Goal: Information Seeking & Learning: Find specific page/section

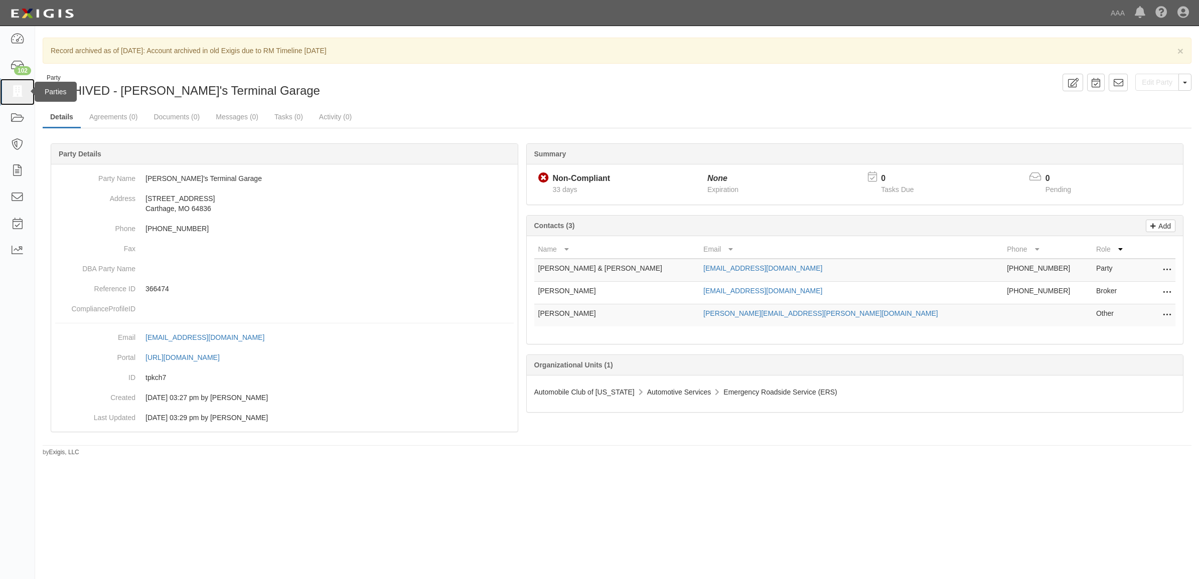
click at [9, 93] on link at bounding box center [17, 92] width 35 height 27
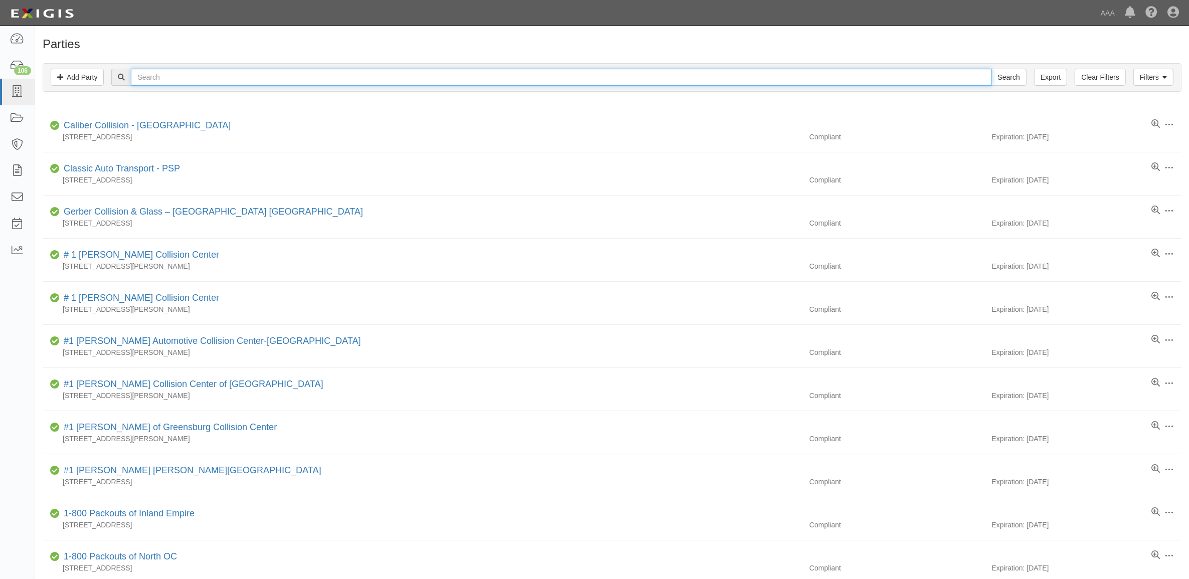
click at [334, 74] on input "text" at bounding box center [561, 77] width 861 height 17
type input "Richey"
click at [992, 69] on input "Search" at bounding box center [1009, 77] width 35 height 17
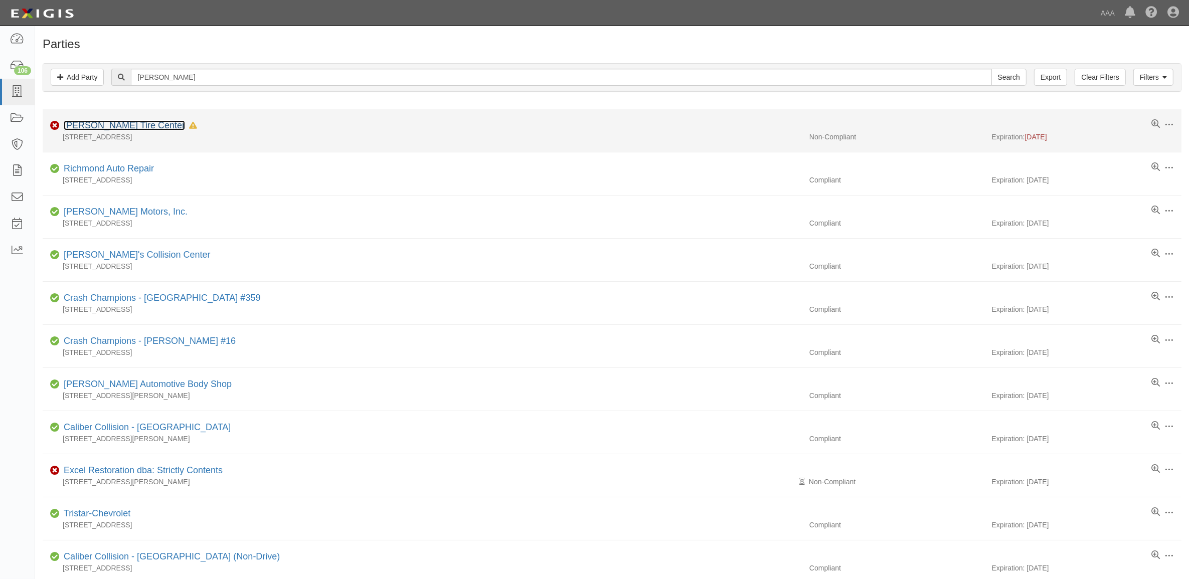
click at [172, 126] on link "Richey Goodyear Tire Center" at bounding box center [124, 125] width 121 height 10
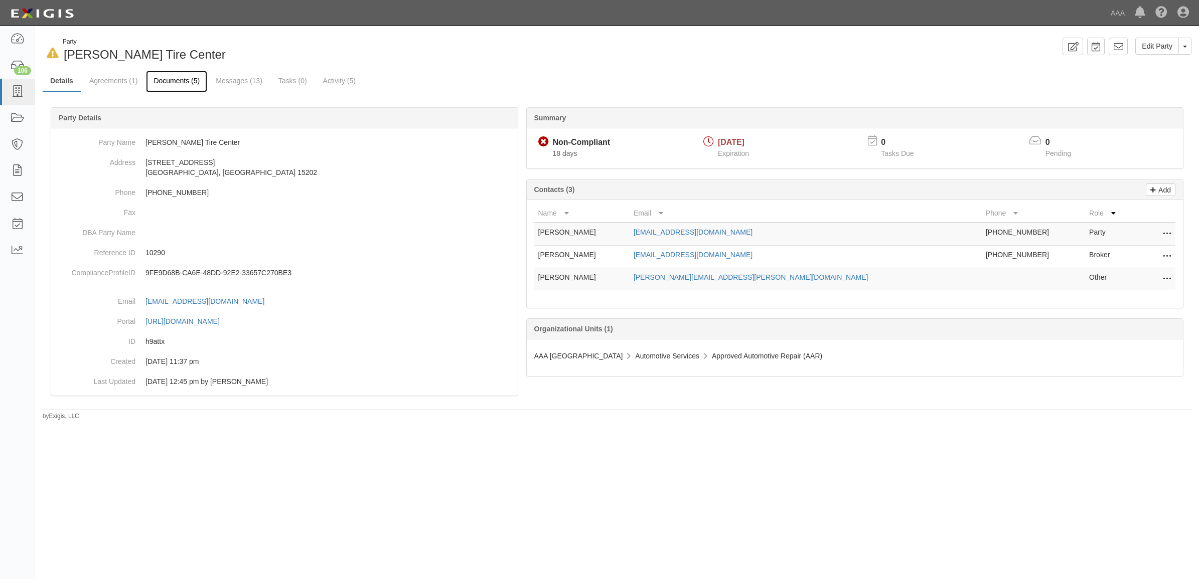
click at [181, 83] on link "Documents (5)" at bounding box center [176, 82] width 61 height 22
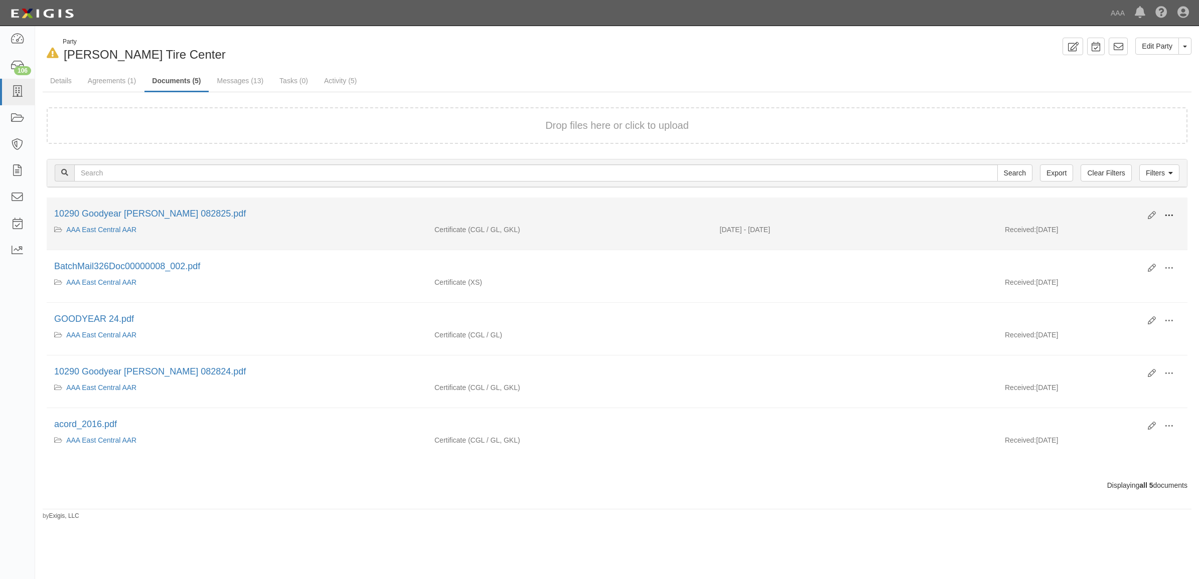
drag, startPoint x: 1165, startPoint y: 210, endPoint x: 1157, endPoint y: 222, distance: 15.2
click at [1165, 214] on span at bounding box center [1168, 215] width 9 height 9
click at [1144, 227] on link "View" at bounding box center [1119, 230] width 79 height 18
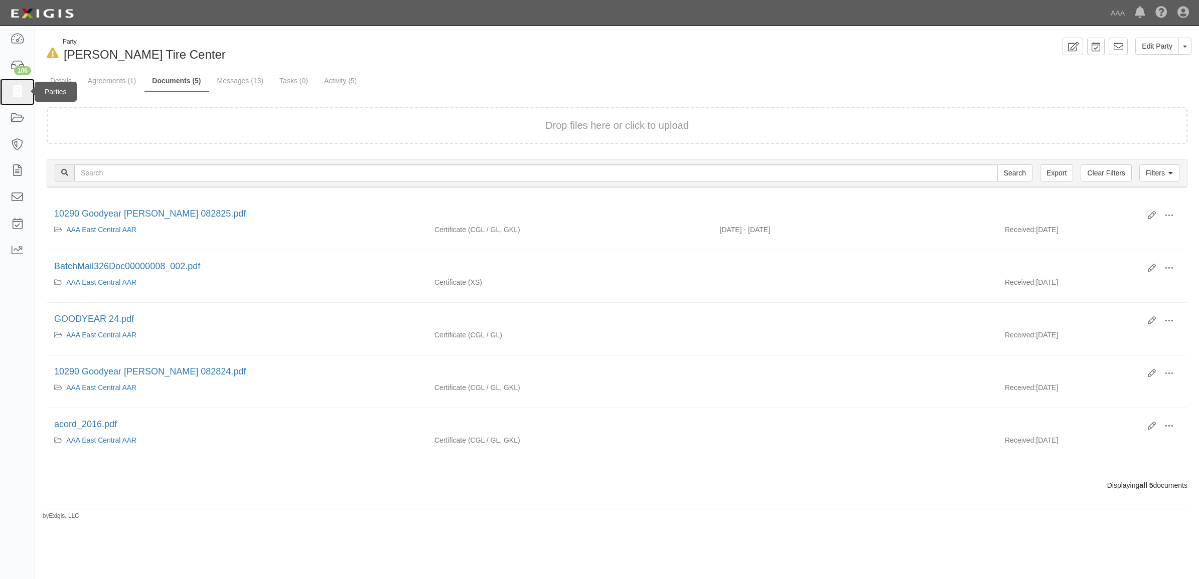
click at [12, 83] on link at bounding box center [17, 92] width 35 height 27
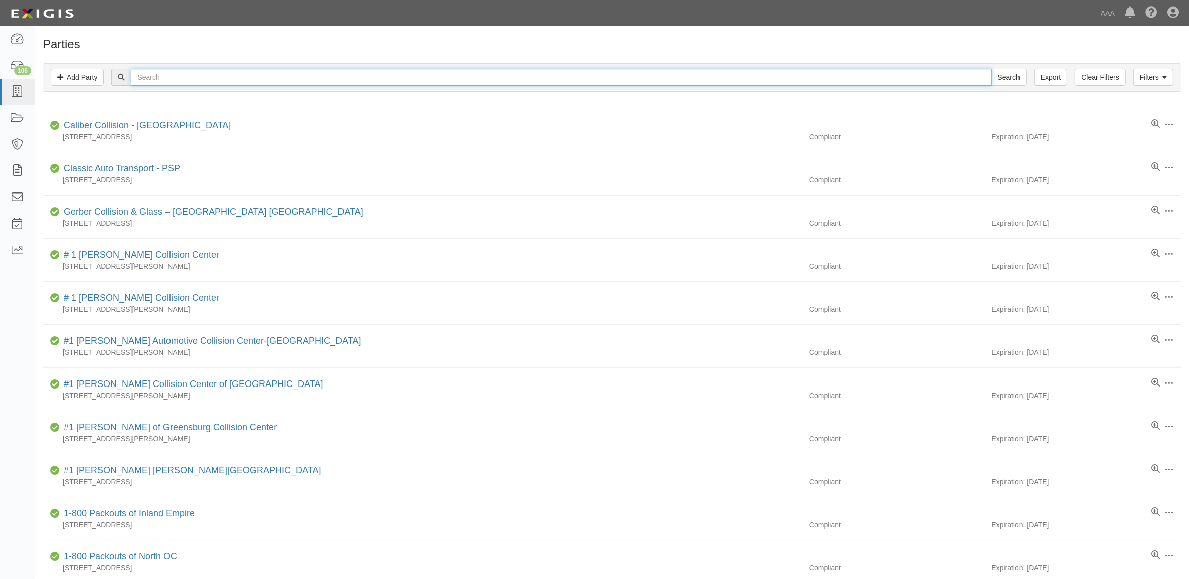
click at [439, 81] on input "text" at bounding box center [561, 77] width 861 height 17
type input "282741"
click at [992, 69] on input "Search" at bounding box center [1009, 77] width 35 height 17
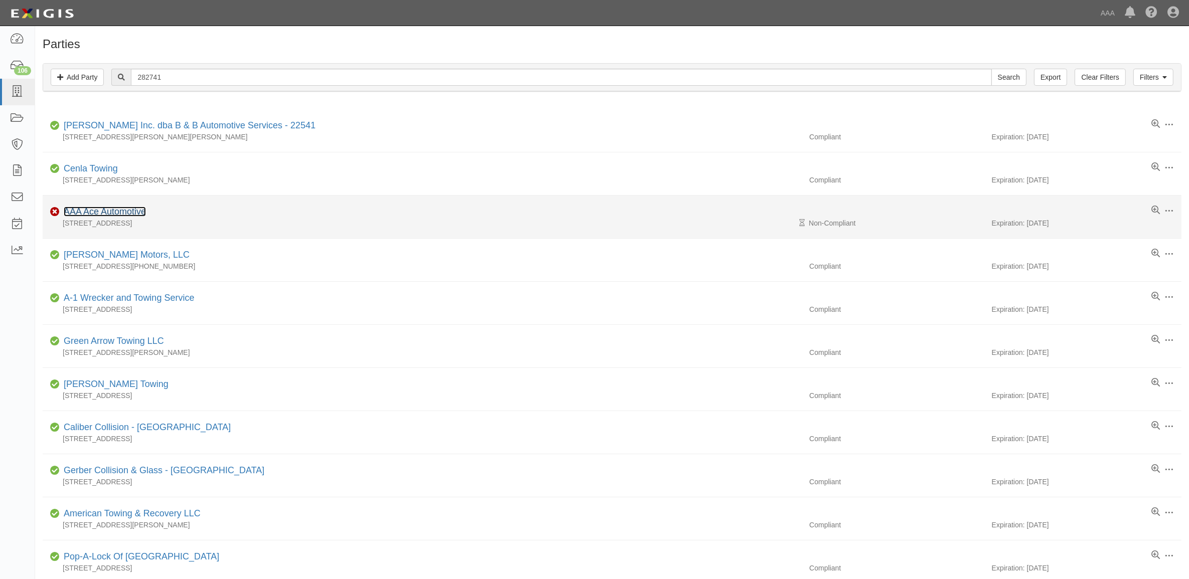
click at [133, 211] on link "AAA Ace Automotive" at bounding box center [105, 212] width 82 height 10
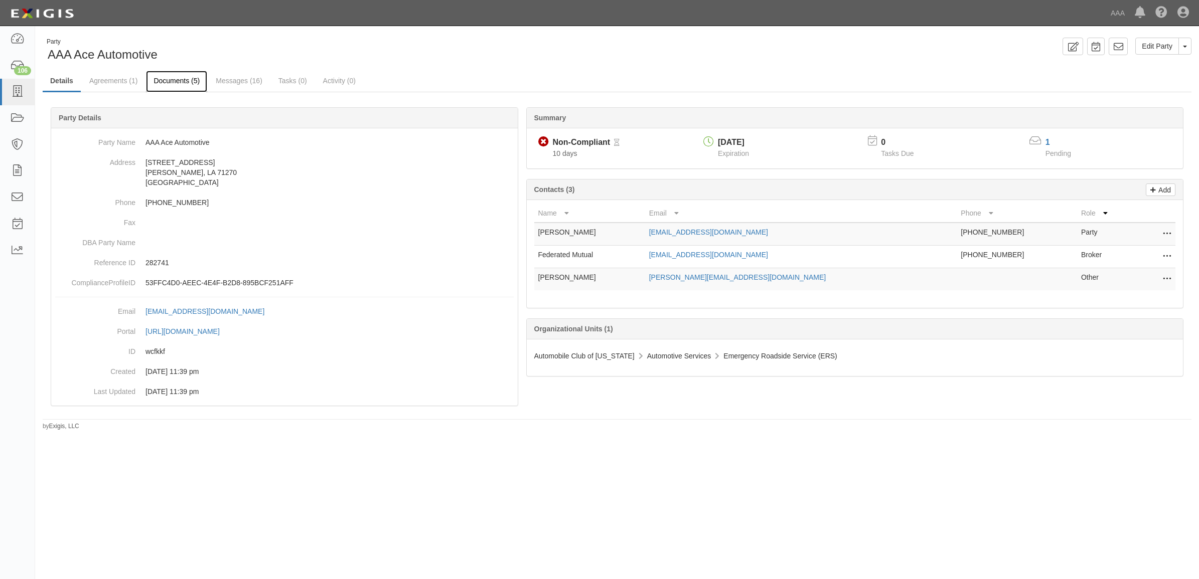
click at [179, 83] on link "Documents (5)" at bounding box center [176, 82] width 61 height 22
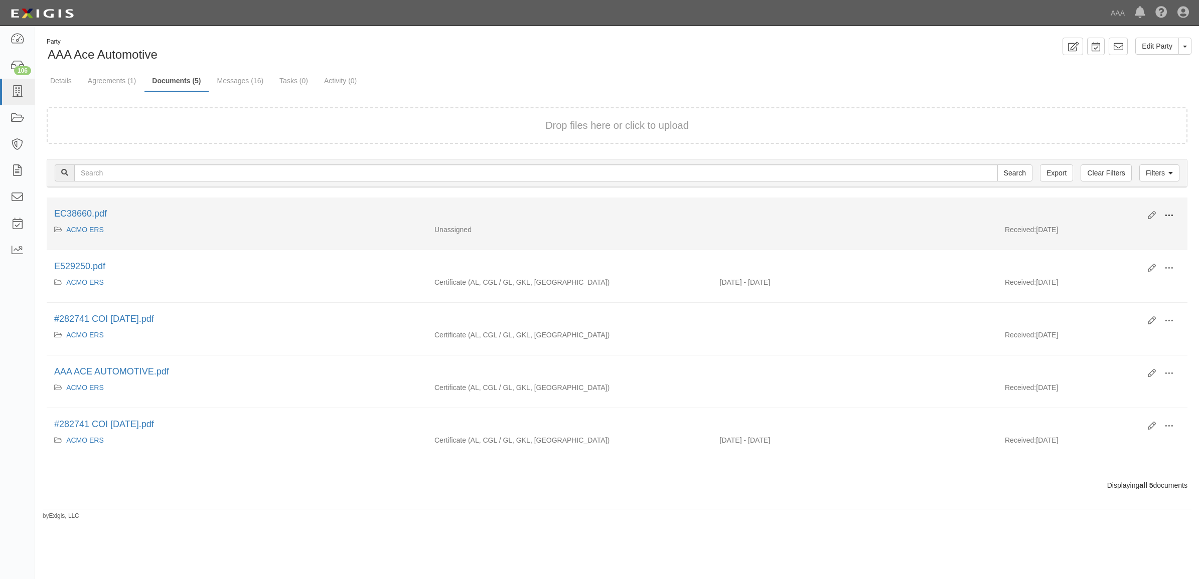
click at [1166, 212] on span at bounding box center [1168, 215] width 9 height 9
click at [1135, 226] on link "View" at bounding box center [1119, 230] width 79 height 18
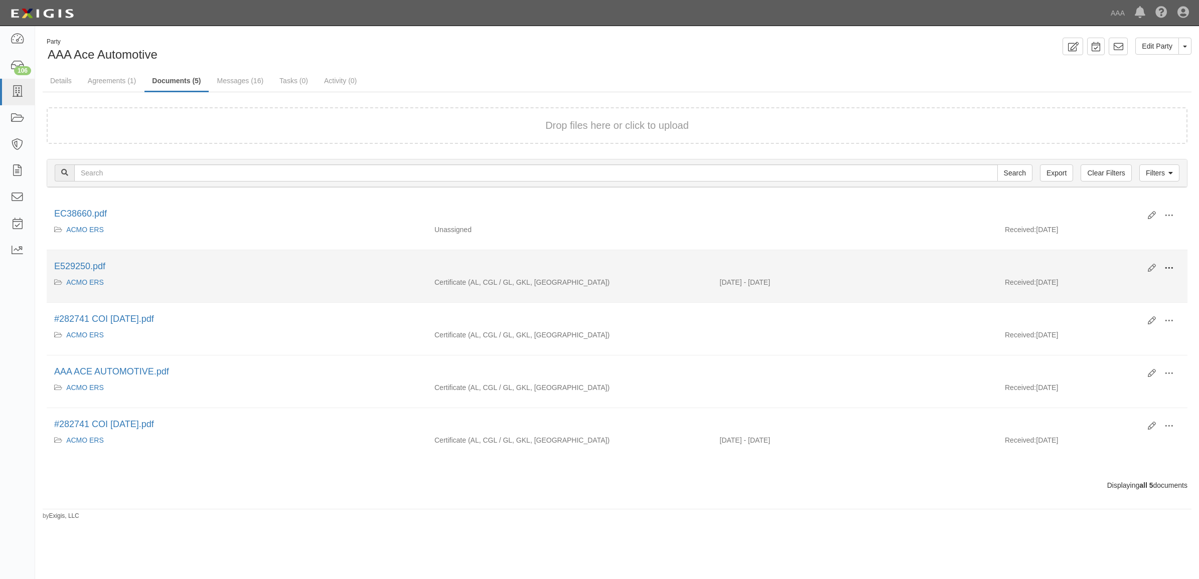
drag, startPoint x: 1167, startPoint y: 266, endPoint x: 1161, endPoint y: 275, distance: 10.4
click at [1167, 266] on span at bounding box center [1168, 268] width 9 height 9
click at [1144, 282] on link "View" at bounding box center [1119, 283] width 79 height 18
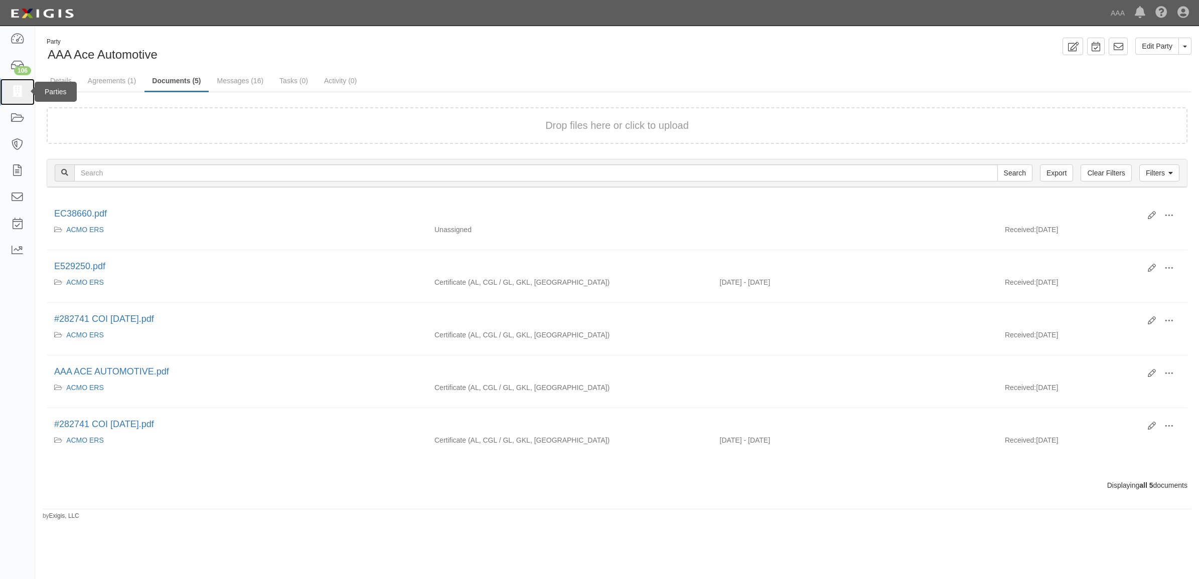
click at [26, 88] on link at bounding box center [17, 92] width 35 height 27
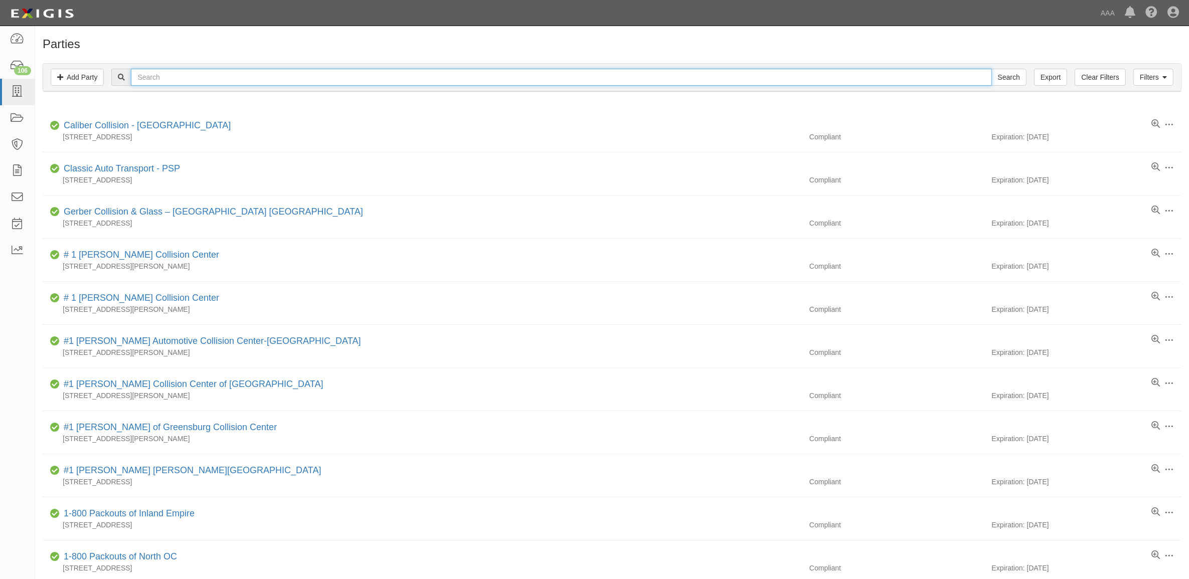
click at [234, 78] on input "text" at bounding box center [561, 77] width 861 height 17
click at [271, 84] on input "text" at bounding box center [561, 77] width 861 height 17
type input "Alvey"
click at [992, 69] on input "Search" at bounding box center [1009, 77] width 35 height 17
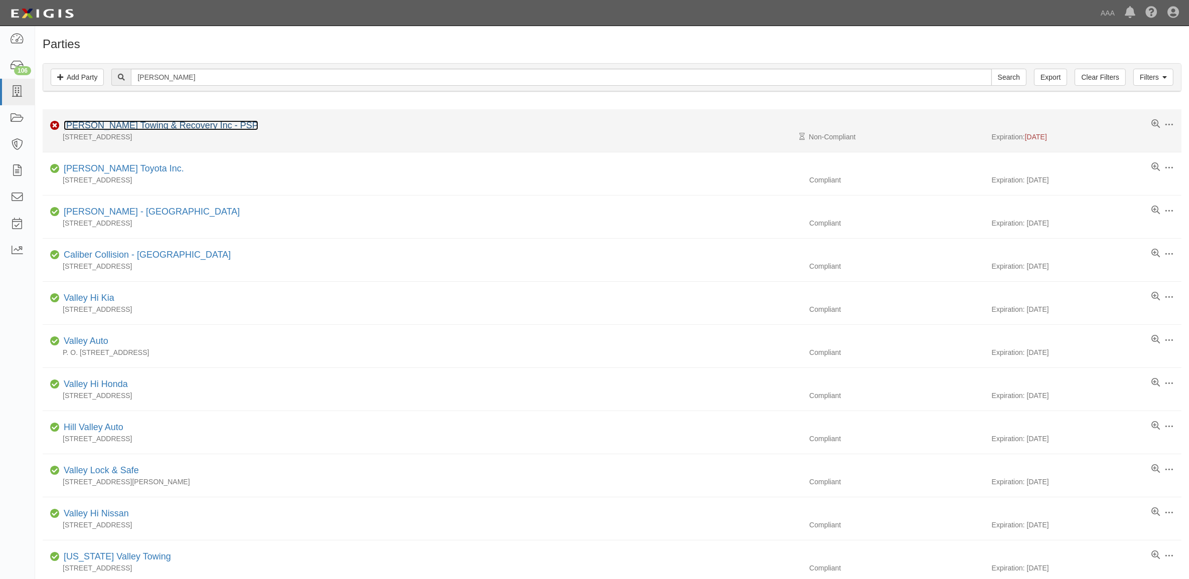
click at [153, 123] on link "Alvey's Towing & Recovery Inc - PSP" at bounding box center [161, 125] width 195 height 10
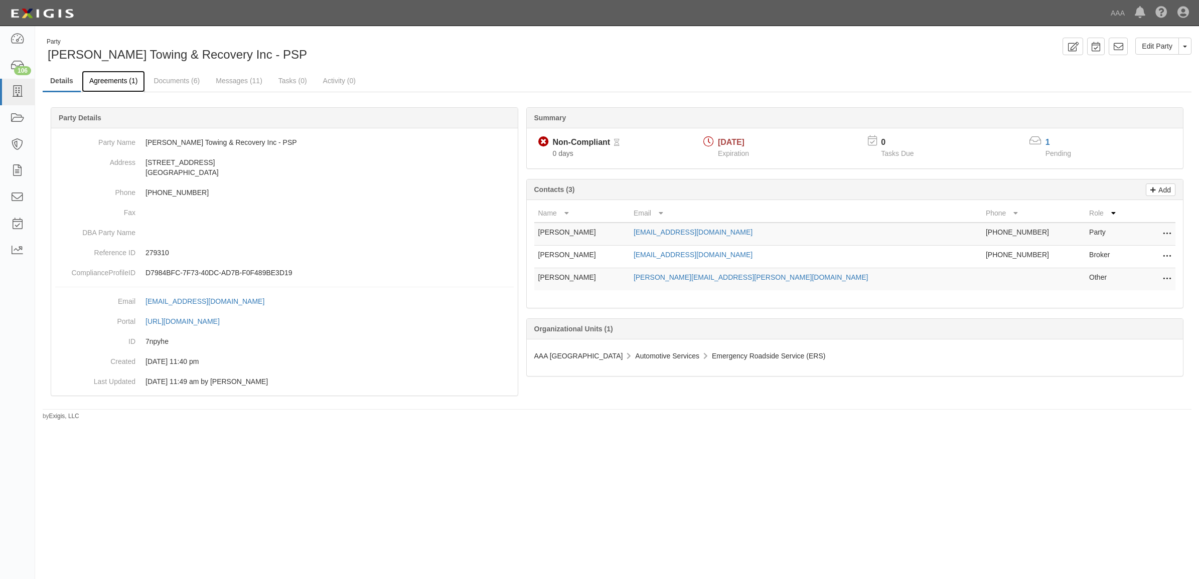
click at [126, 82] on link "Agreements (1)" at bounding box center [113, 82] width 63 height 22
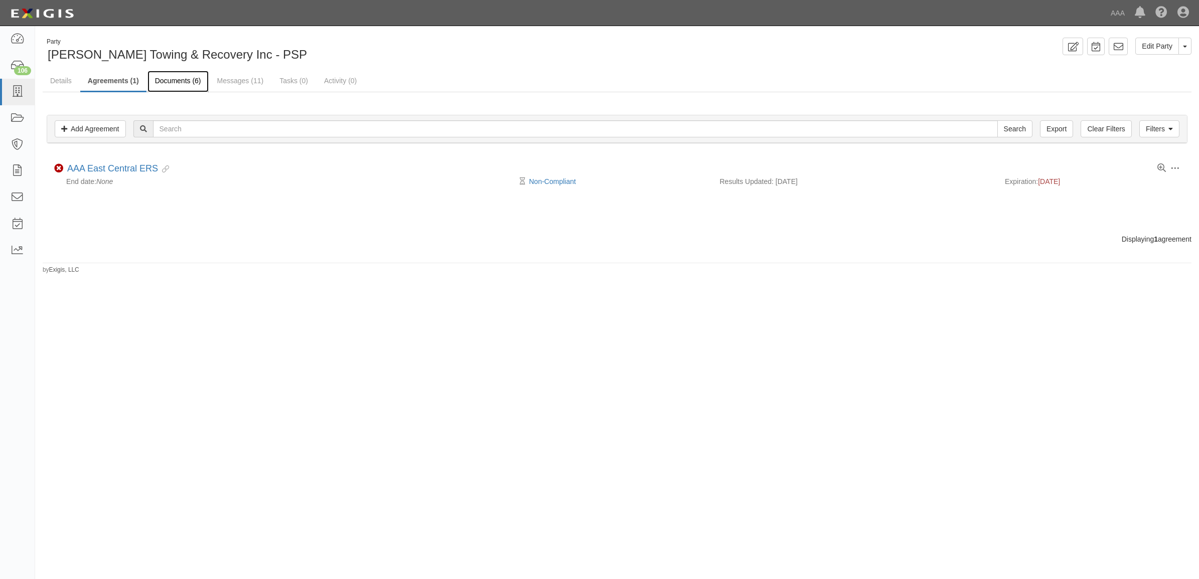
click at [177, 84] on link "Documents (6)" at bounding box center [177, 82] width 61 height 22
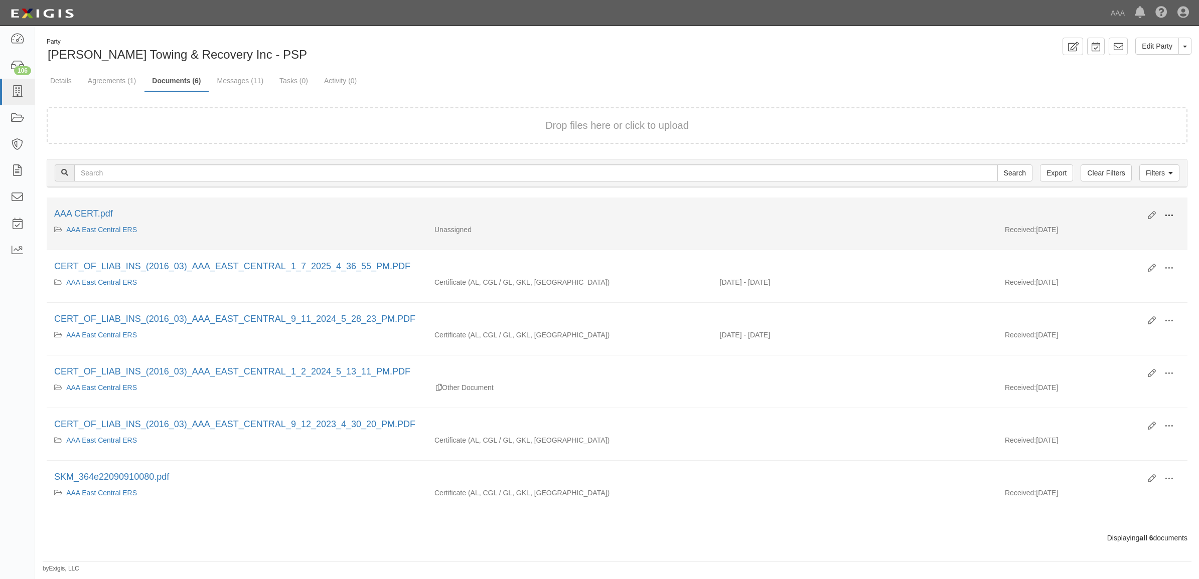
click at [1167, 212] on span at bounding box center [1168, 215] width 9 height 9
click at [1139, 224] on link "View" at bounding box center [1119, 230] width 79 height 18
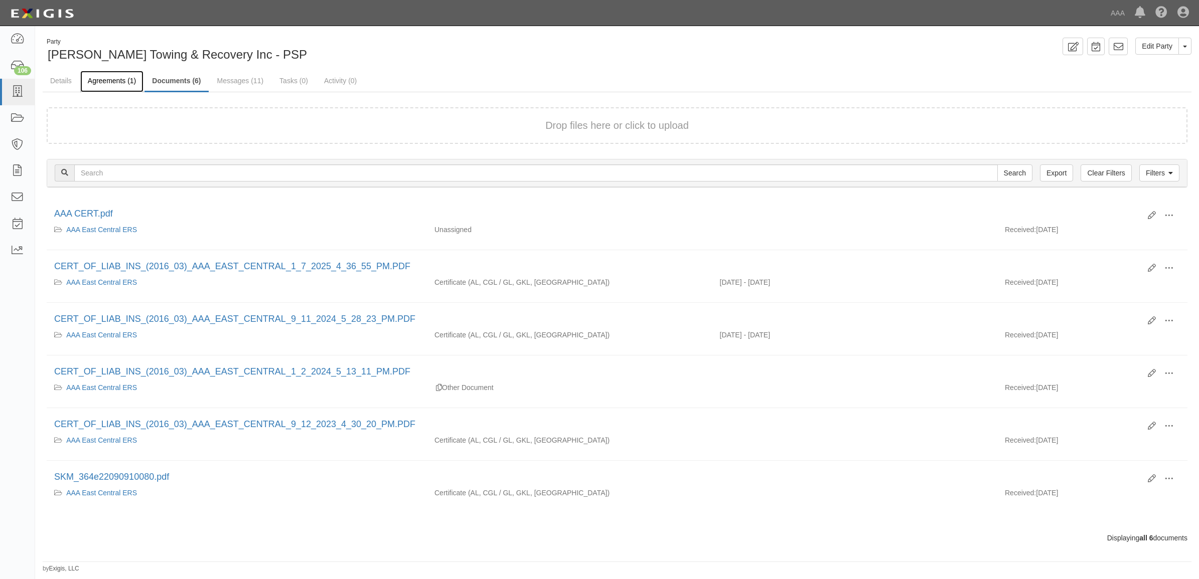
click at [108, 85] on link "Agreements (1)" at bounding box center [111, 82] width 63 height 22
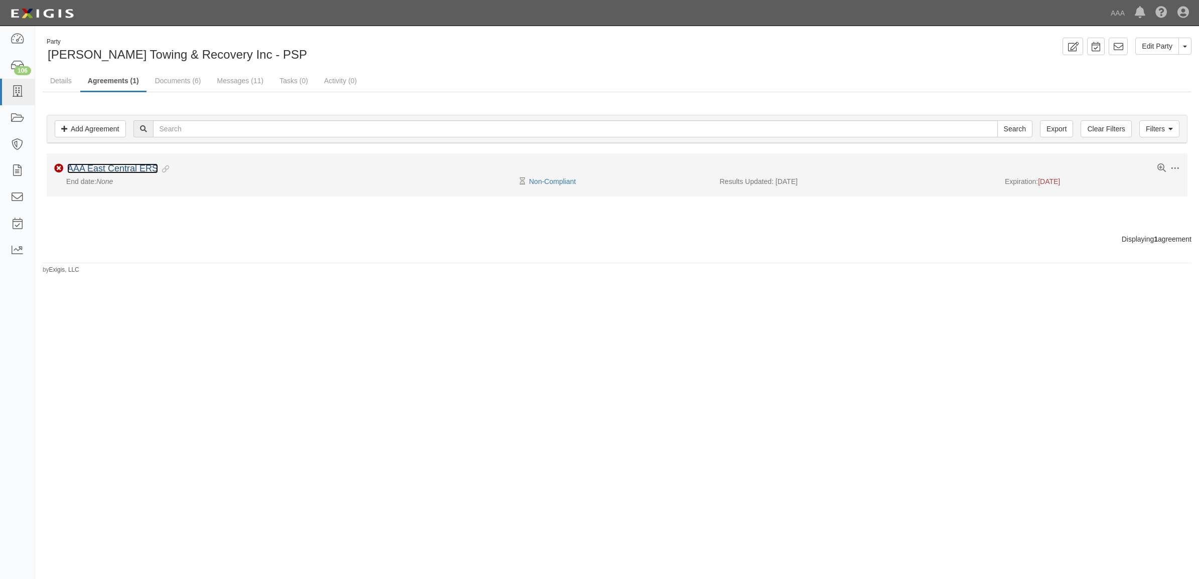
click at [124, 173] on link "AAA East Central ERS" at bounding box center [112, 169] width 91 height 10
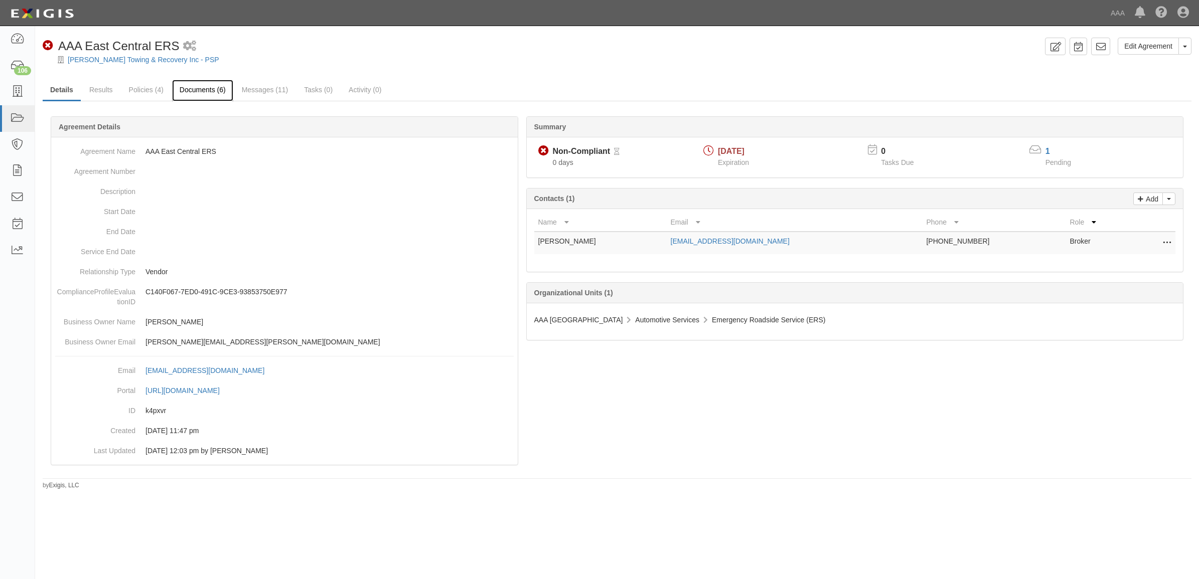
click at [199, 95] on link "Documents (6)" at bounding box center [202, 91] width 61 height 22
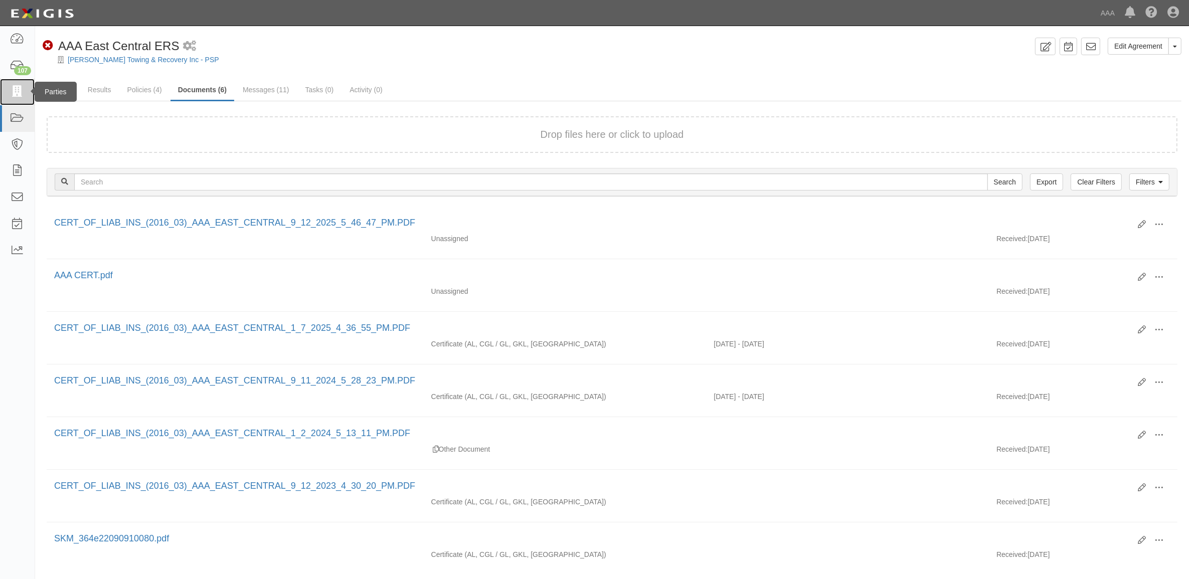
click at [14, 90] on icon at bounding box center [17, 92] width 14 height 12
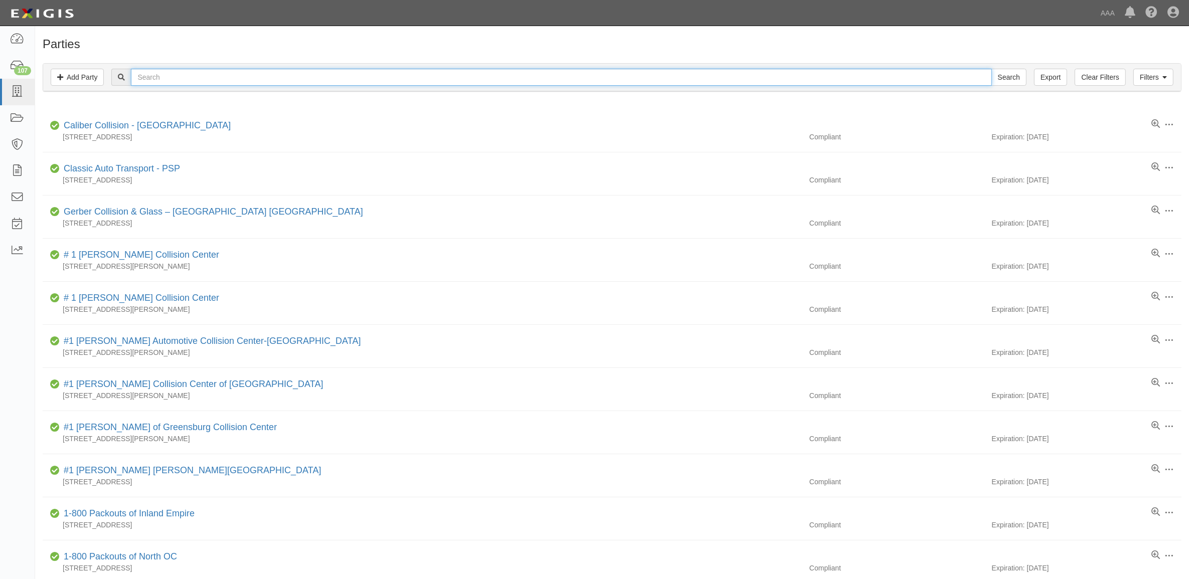
click at [311, 79] on input "text" at bounding box center [561, 77] width 861 height 17
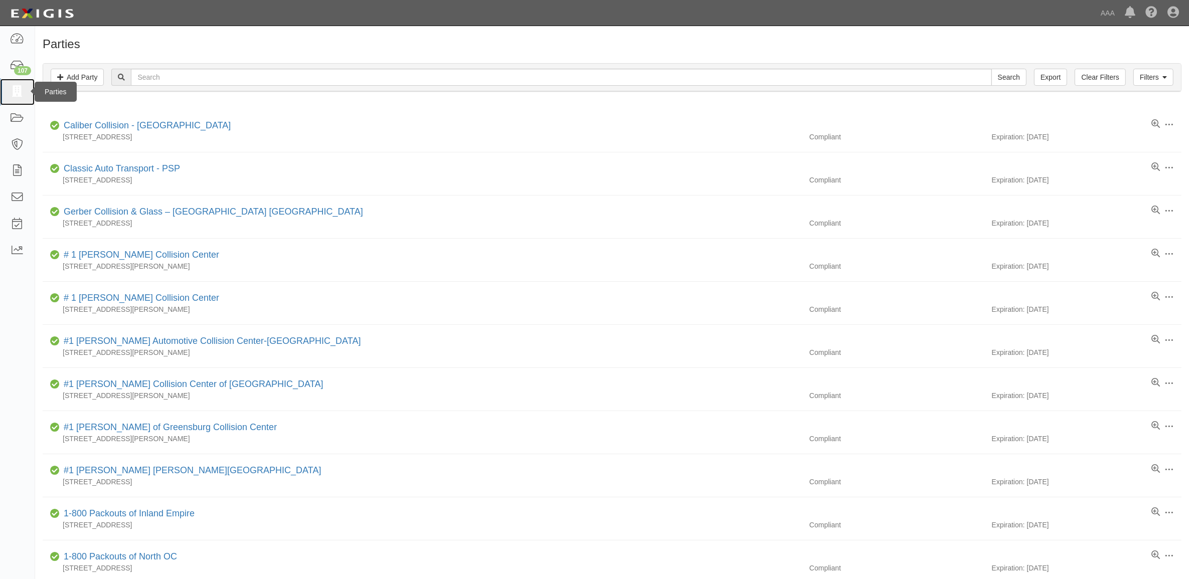
click at [24, 85] on link at bounding box center [17, 92] width 35 height 27
